Goal: Task Accomplishment & Management: Use online tool/utility

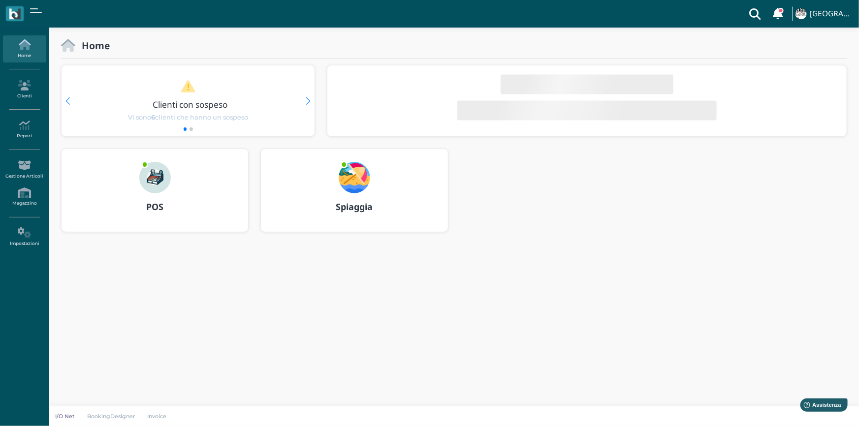
click at [157, 171] on img at bounding box center [155, 178] width 32 height 32
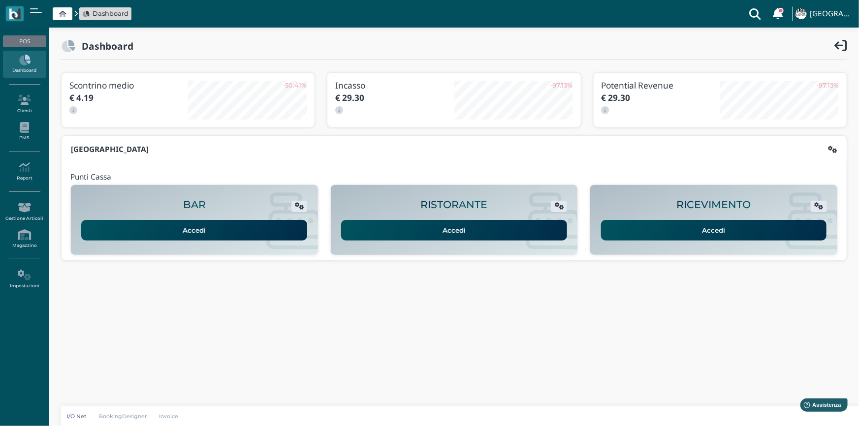
click at [670, 229] on link "Accedi" at bounding box center [714, 230] width 226 height 21
